Goal: Transaction & Acquisition: Download file/media

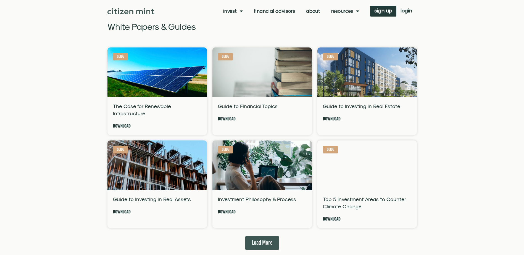
scroll to position [331, 0]
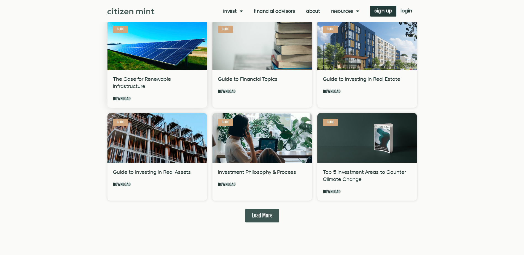
click at [122, 97] on link "Download" at bounding box center [122, 98] width 18 height 7
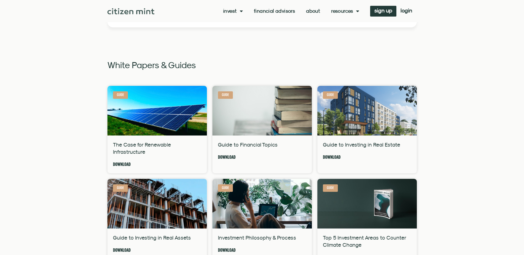
scroll to position [276, 0]
